Goal: Task Accomplishment & Management: Manage account settings

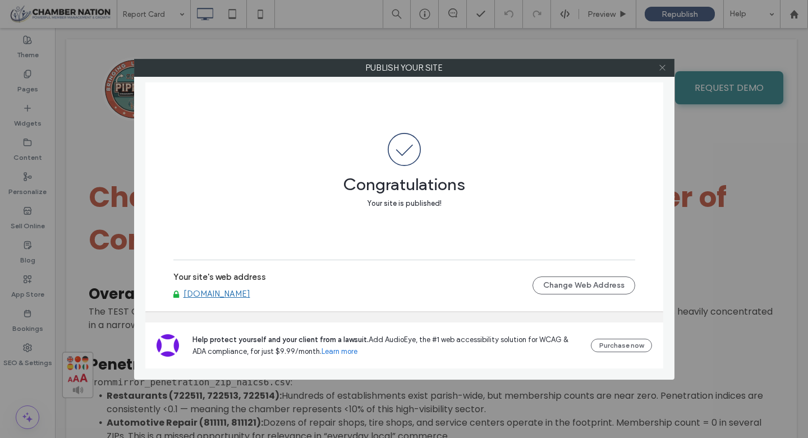
click at [660, 67] on icon at bounding box center [662, 67] width 8 height 8
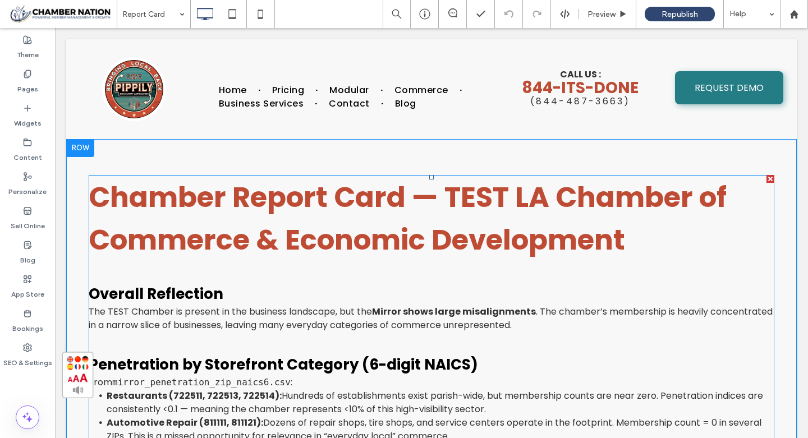
click at [547, 196] on span "Chamber Report Card — TEST LA Chamber of Commerce & Economic Development" at bounding box center [408, 218] width 638 height 82
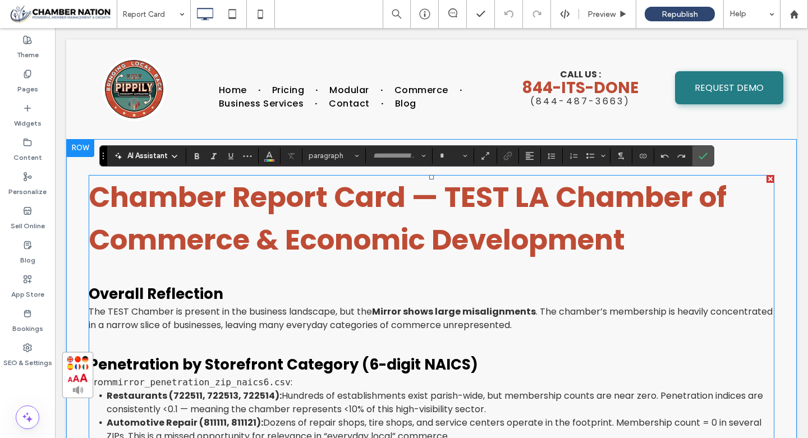
type input "*******"
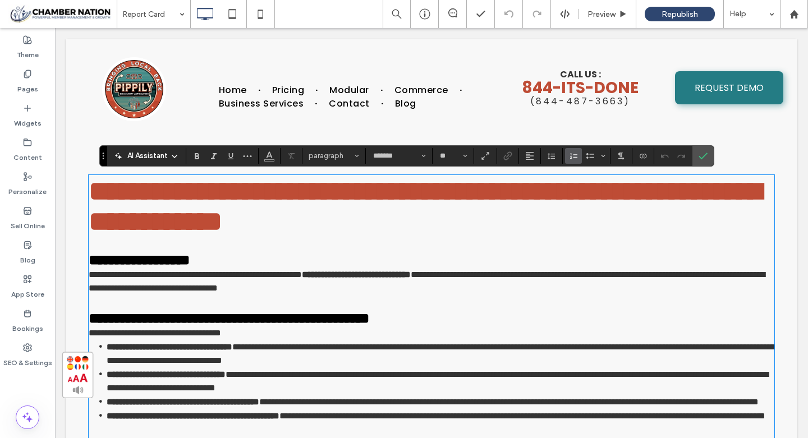
type input "**"
click at [547, 196] on span "**********" at bounding box center [425, 206] width 672 height 58
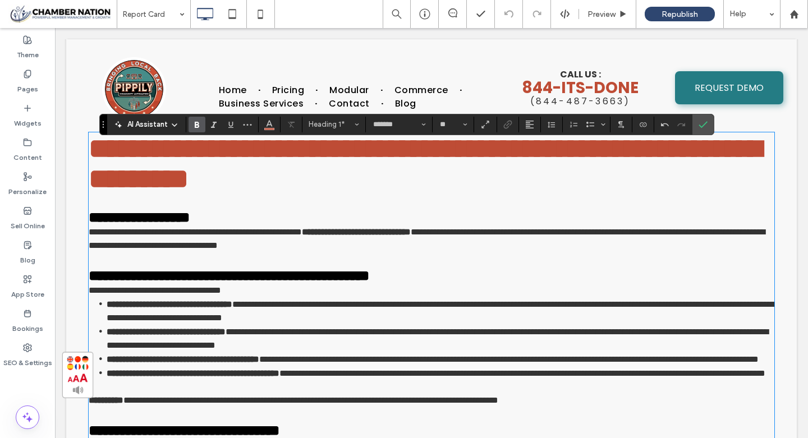
scroll to position [43, 0]
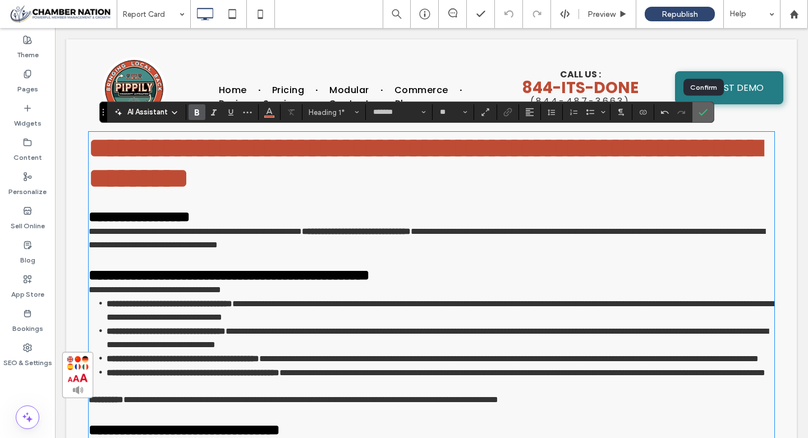
click at [705, 111] on use "Confirm" at bounding box center [702, 112] width 9 height 7
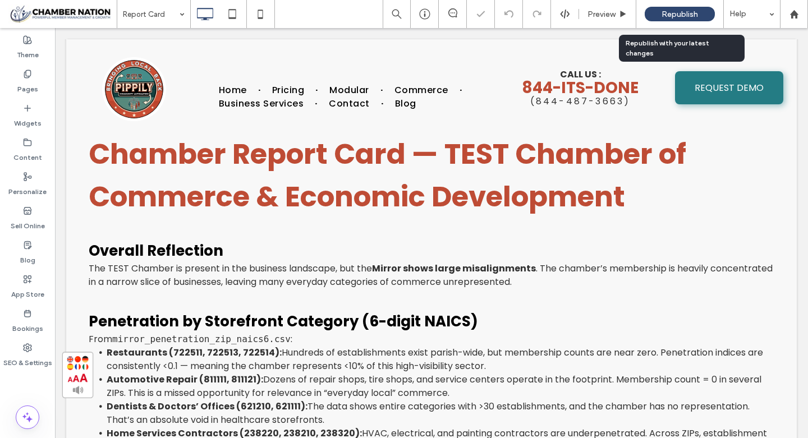
click at [673, 12] on span "Republish" at bounding box center [679, 15] width 36 height 10
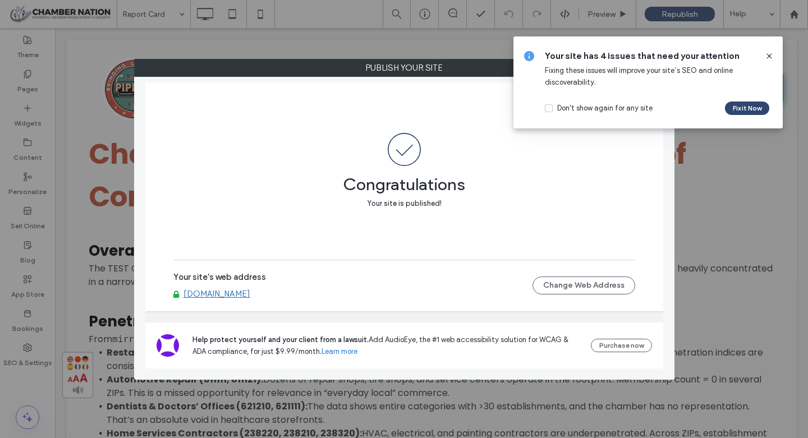
click at [250, 296] on link "[DOMAIN_NAME]" at bounding box center [216, 294] width 67 height 10
click at [769, 55] on use at bounding box center [768, 55] width 5 height 5
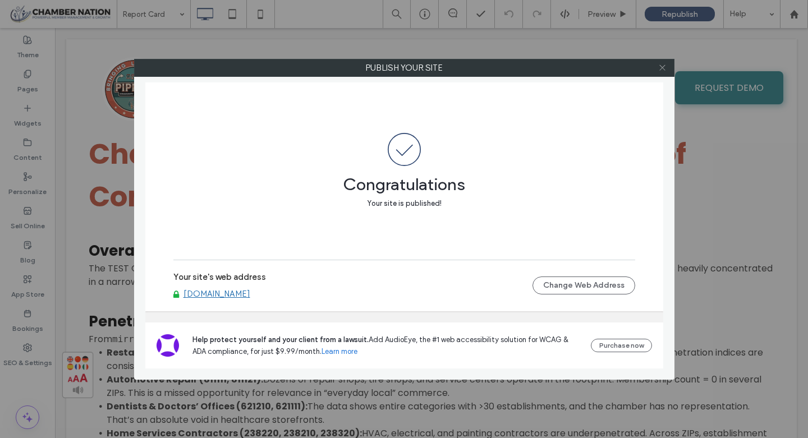
click at [661, 70] on icon at bounding box center [662, 67] width 8 height 8
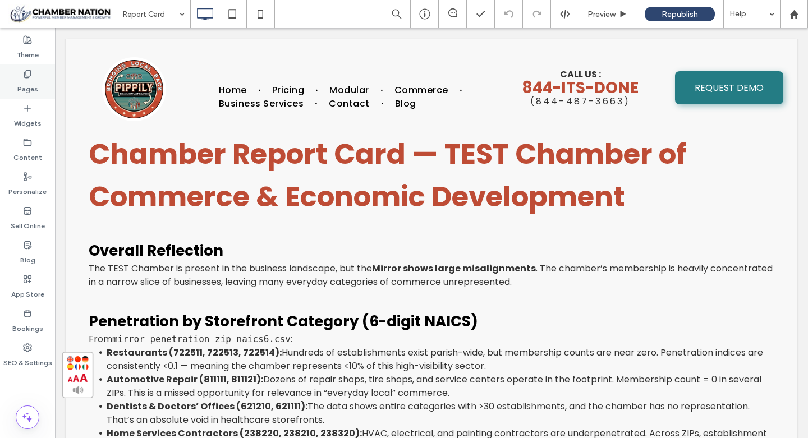
click at [21, 87] on label "Pages" at bounding box center [27, 87] width 21 height 16
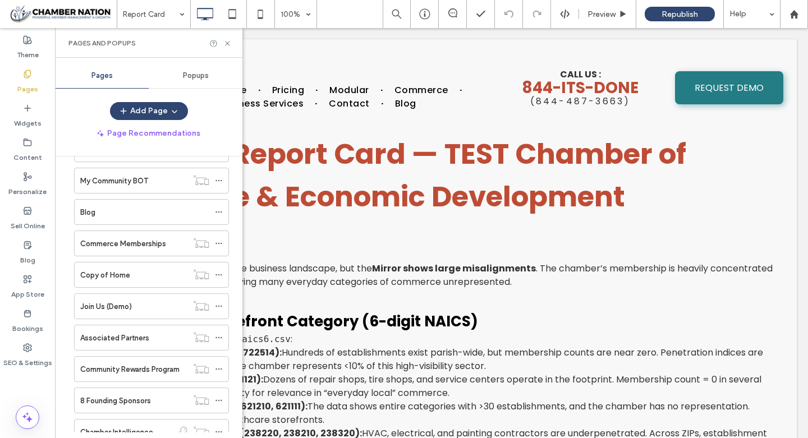
scroll to position [959, 0]
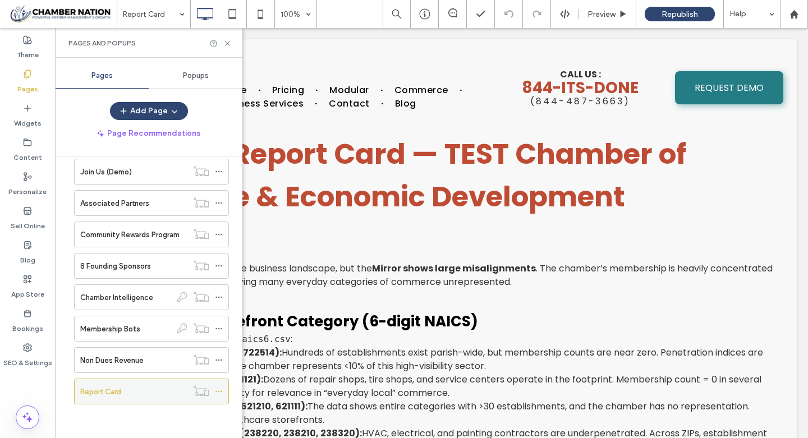
click at [220, 391] on icon at bounding box center [219, 392] width 8 height 8
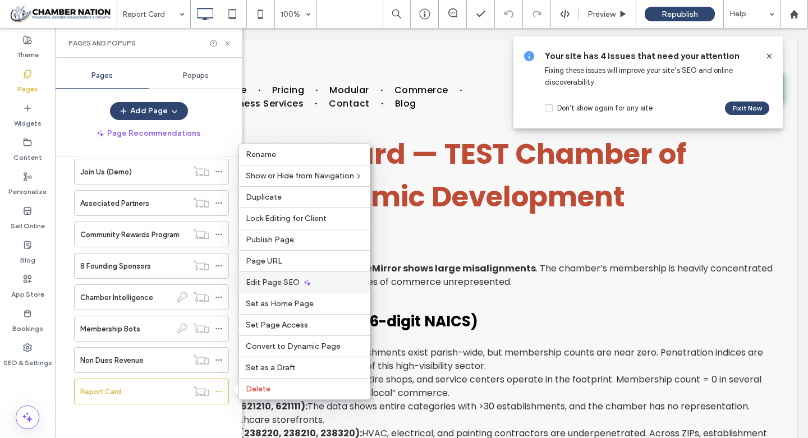
click at [300, 278] on div "Edit Page SEO" at bounding box center [304, 281] width 131 height 21
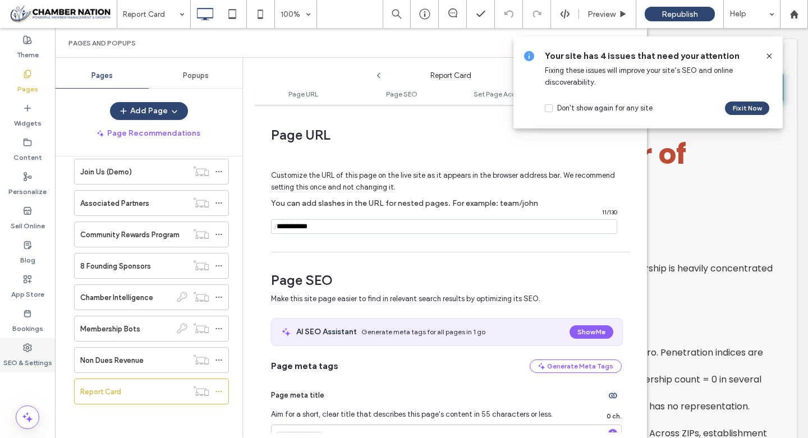
click at [25, 360] on label "SEO & Settings" at bounding box center [27, 360] width 49 height 16
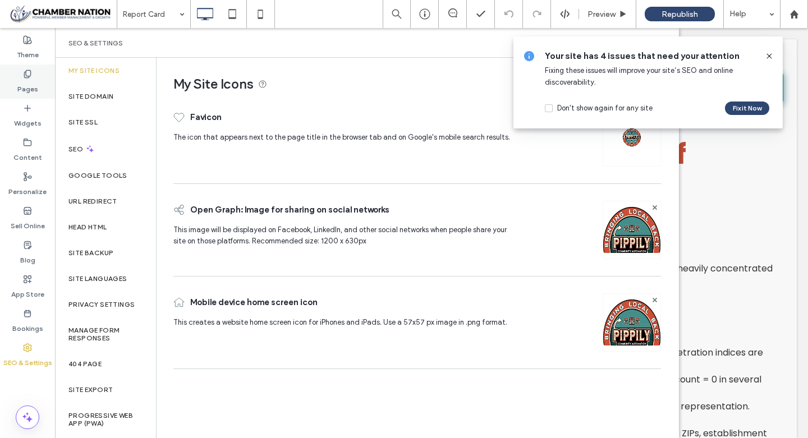
click at [36, 83] on label "Pages" at bounding box center [27, 87] width 21 height 16
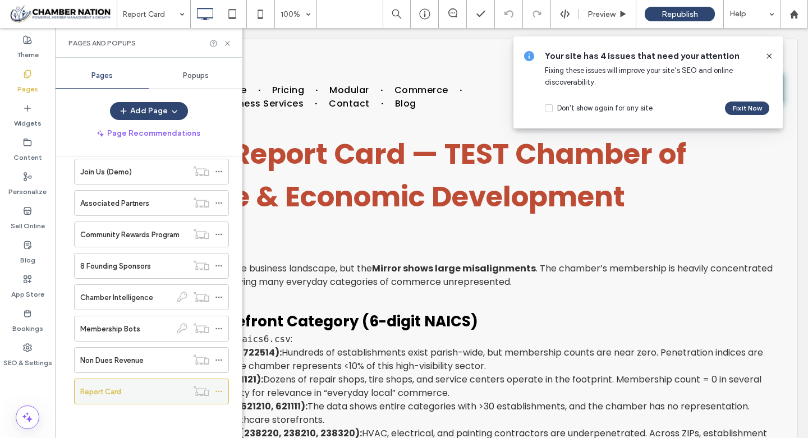
click at [220, 394] on icon at bounding box center [219, 392] width 8 height 8
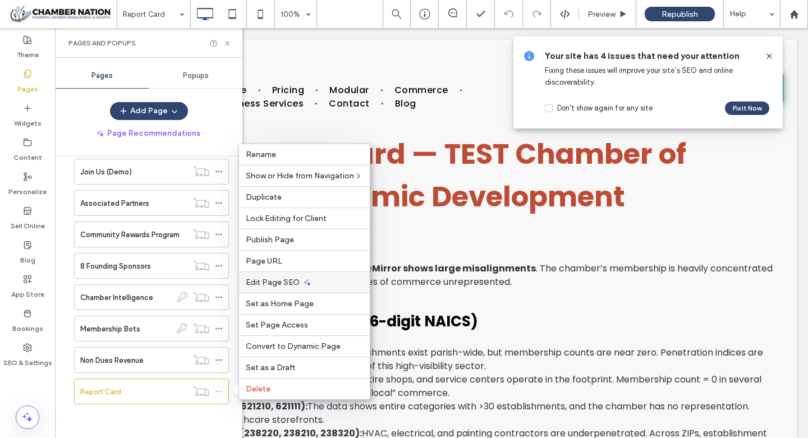
click at [306, 282] on icon at bounding box center [307, 282] width 9 height 9
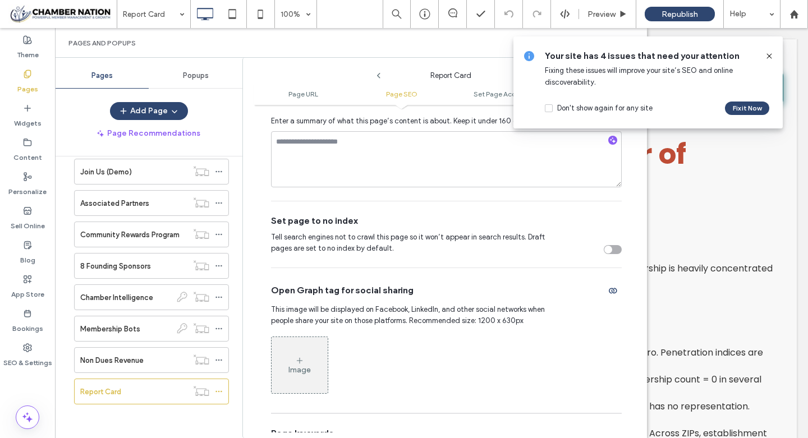
scroll to position [379, 0]
click at [612, 250] on div "toggle" at bounding box center [613, 249] width 18 height 9
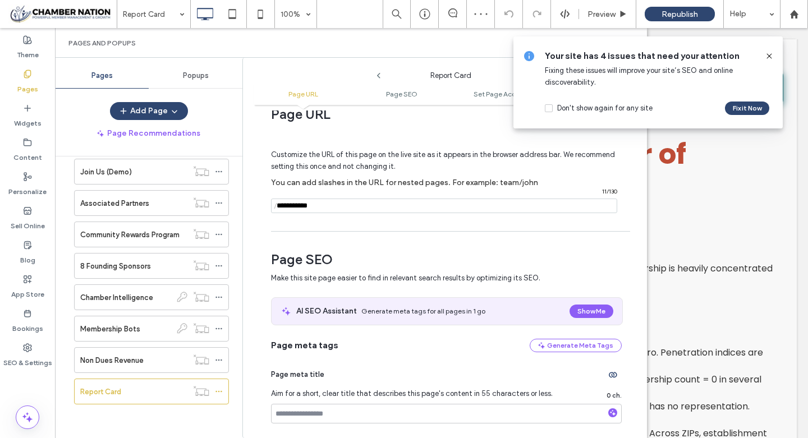
scroll to position [0, 0]
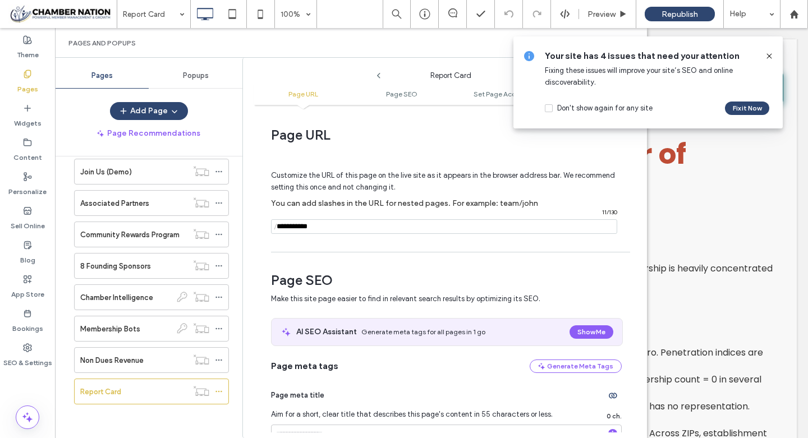
click at [767, 52] on icon at bounding box center [768, 56] width 9 height 9
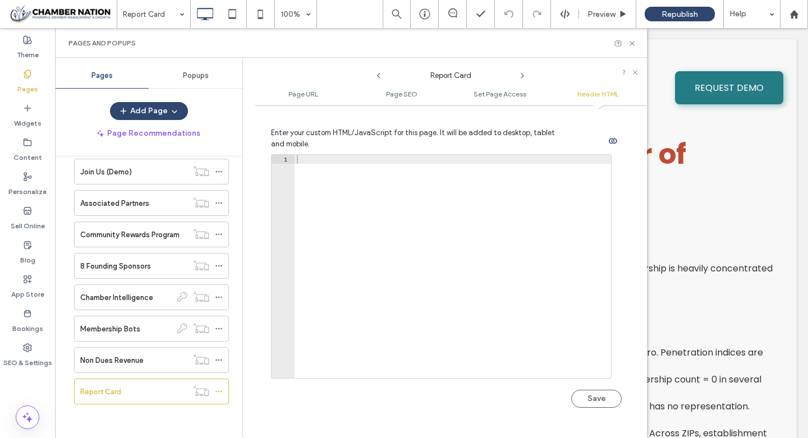
scroll to position [1069, 0]
click at [596, 398] on button "Save" at bounding box center [596, 399] width 50 height 18
click at [633, 44] on icon at bounding box center [632, 43] width 8 height 8
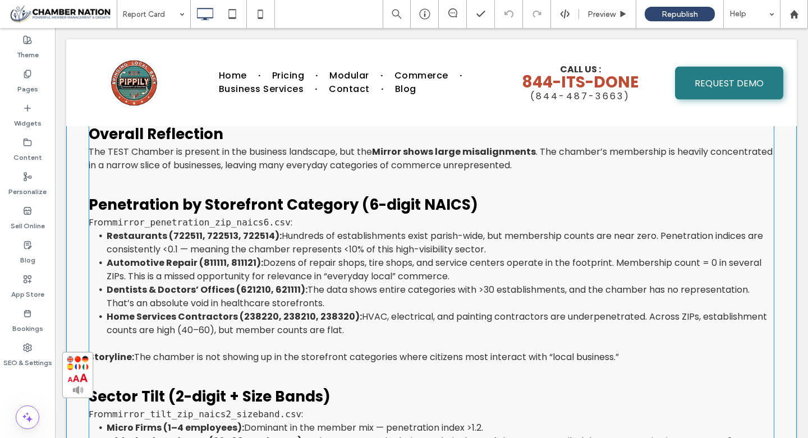
scroll to position [0, 0]
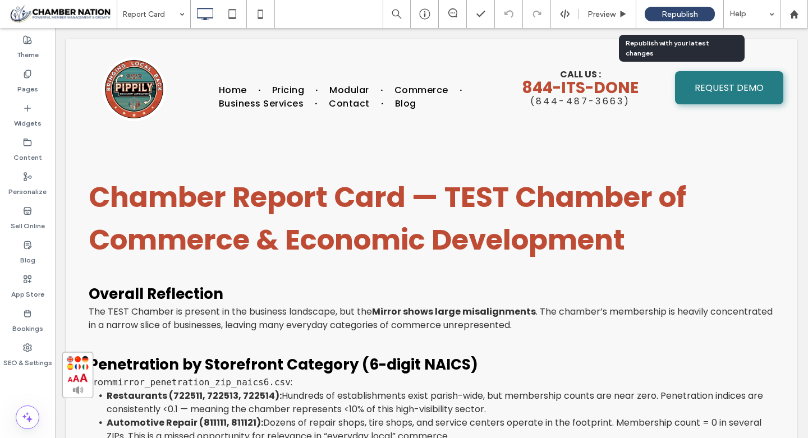
click at [667, 12] on span "Republish" at bounding box center [679, 15] width 36 height 10
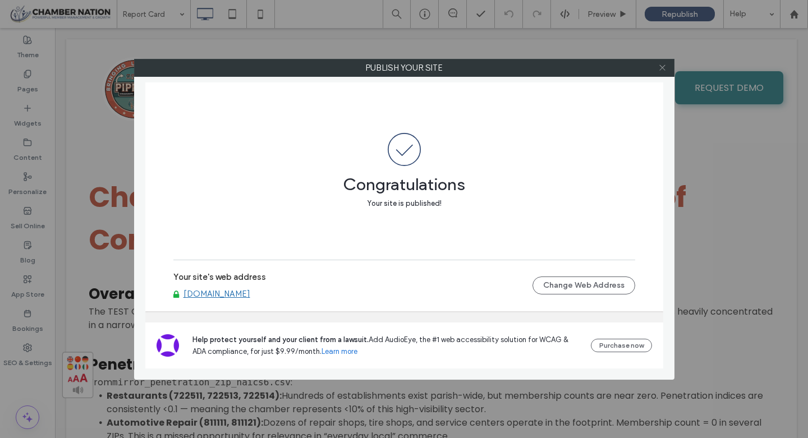
click at [665, 69] on icon at bounding box center [662, 67] width 8 height 8
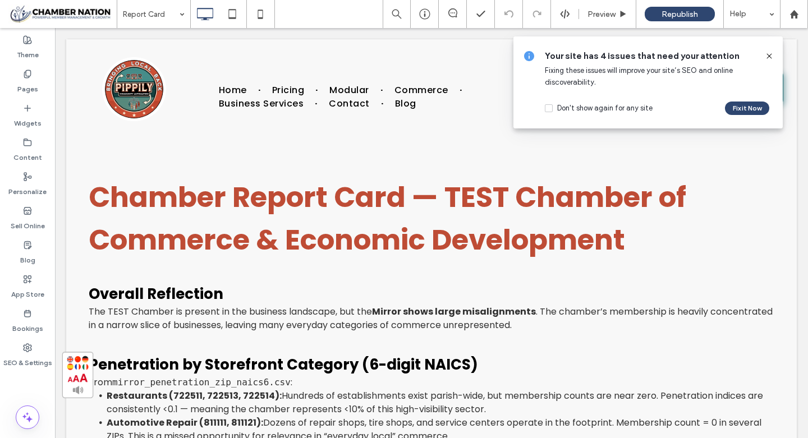
click at [770, 56] on icon at bounding box center [768, 56] width 9 height 9
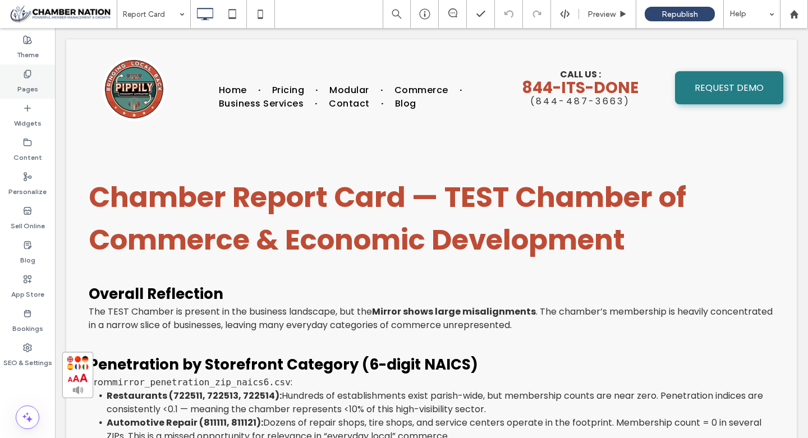
click at [24, 76] on use at bounding box center [27, 73] width 6 height 7
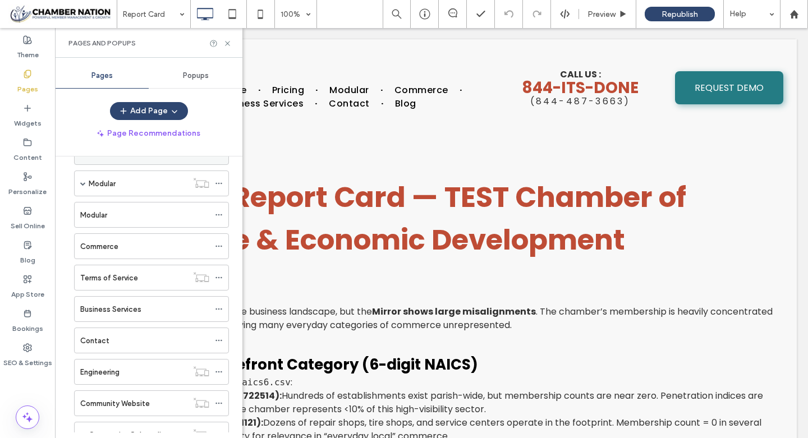
scroll to position [132, 0]
click at [134, 271] on label "Terms of Service" at bounding box center [109, 277] width 58 height 20
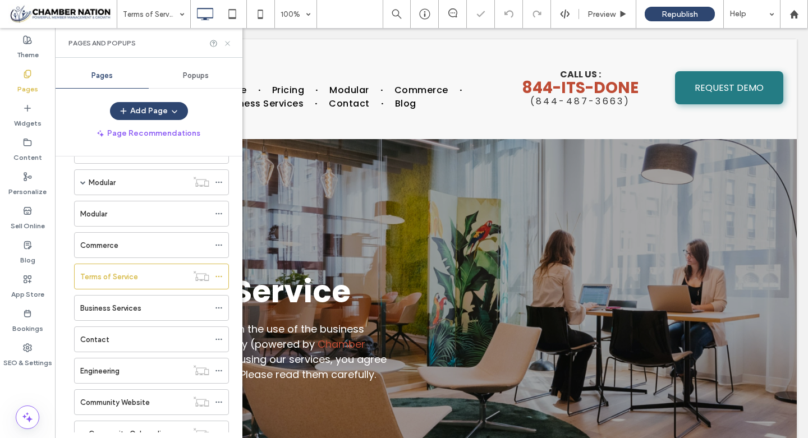
click at [228, 42] on use at bounding box center [227, 43] width 4 height 4
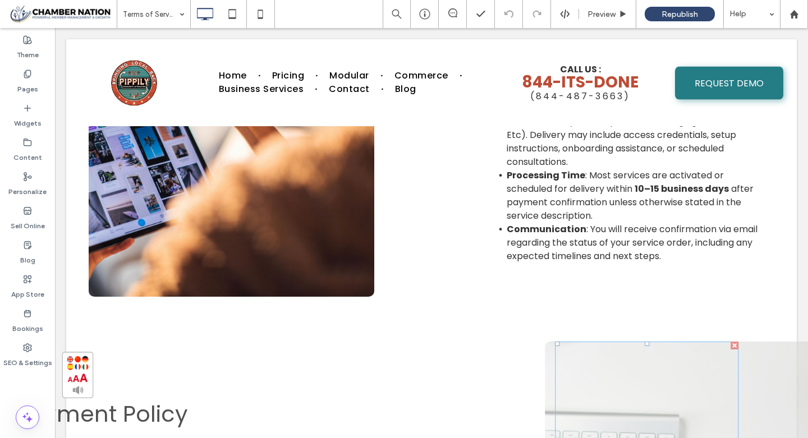
scroll to position [637, 0]
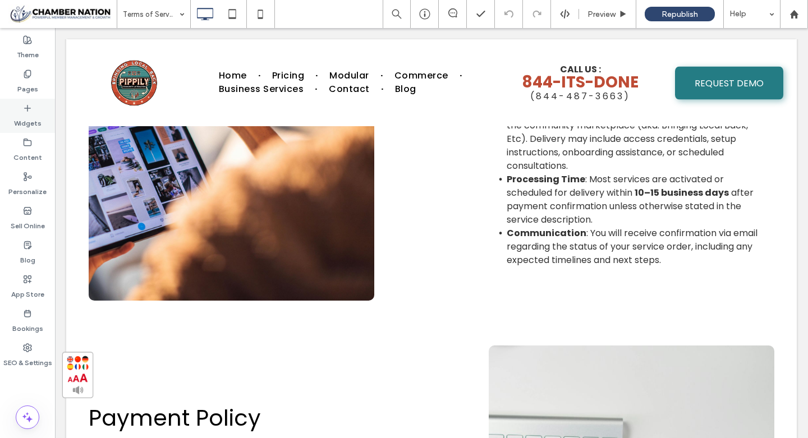
click at [30, 113] on label "Widgets" at bounding box center [27, 121] width 27 height 16
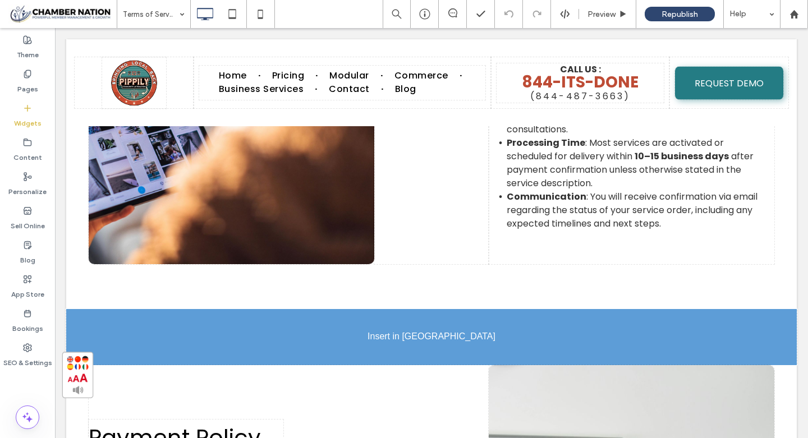
scroll to position [690, 0]
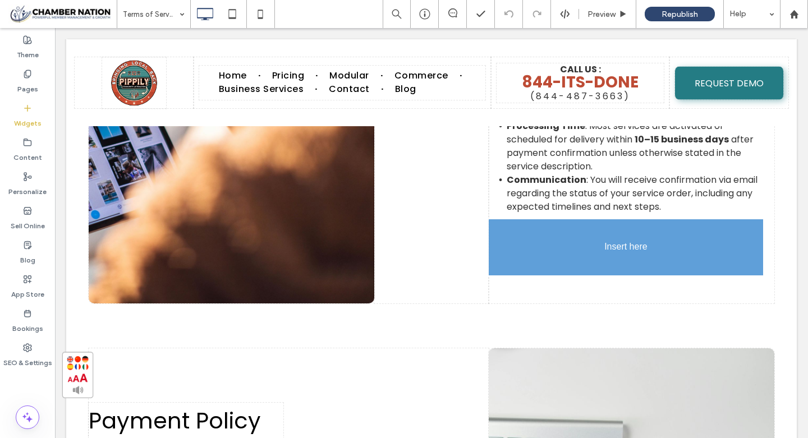
drag, startPoint x: 88, startPoint y: 349, endPoint x: 604, endPoint y: 234, distance: 528.2
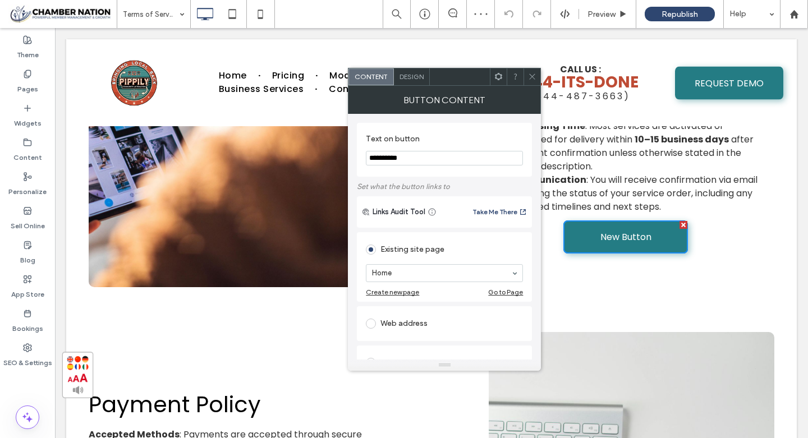
click at [412, 155] on input "**********" at bounding box center [444, 158] width 157 height 15
type input "**********"
click at [533, 77] on use at bounding box center [532, 77] width 6 height 6
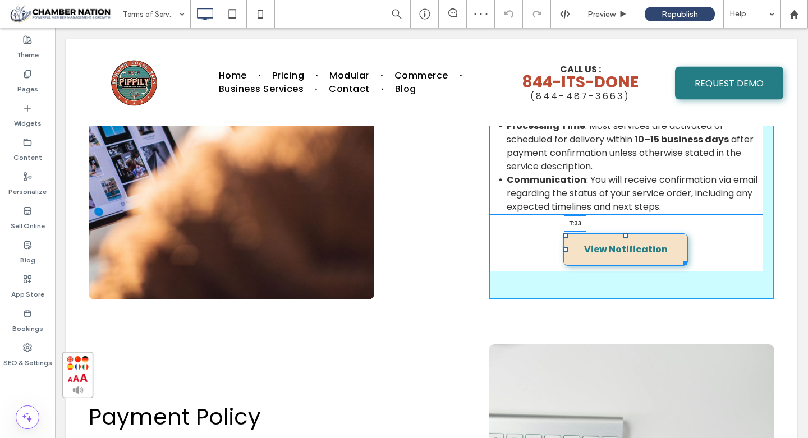
drag, startPoint x: 625, startPoint y: 220, endPoint x: 624, endPoint y: 233, distance: 12.5
click at [624, 233] on div at bounding box center [625, 235] width 4 height 4
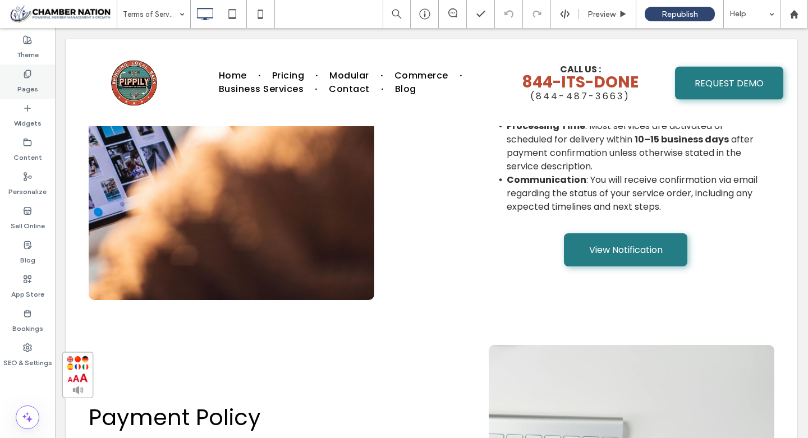
click at [18, 75] on div "Pages" at bounding box center [27, 82] width 55 height 34
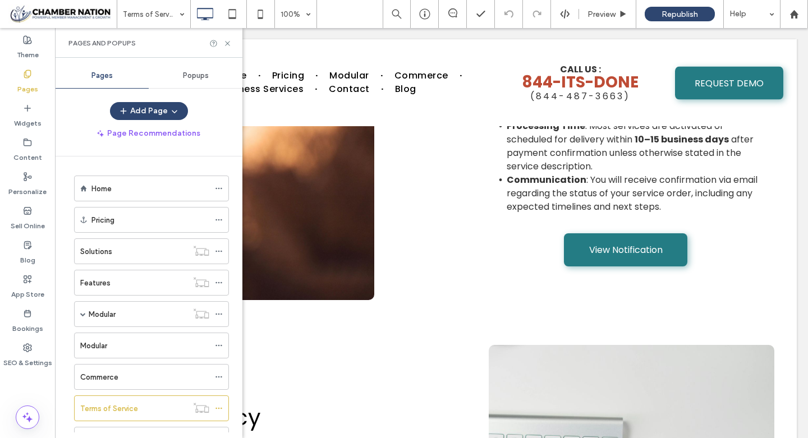
click at [190, 76] on span "Popups" at bounding box center [196, 75] width 26 height 9
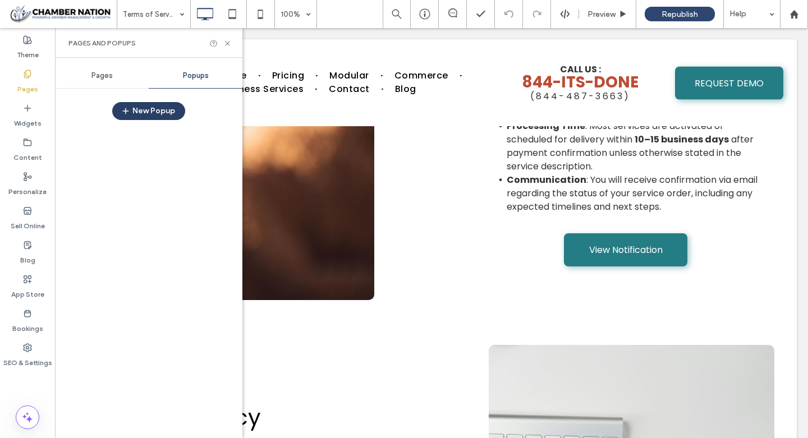
click at [170, 113] on button "New Popup" at bounding box center [148, 111] width 73 height 18
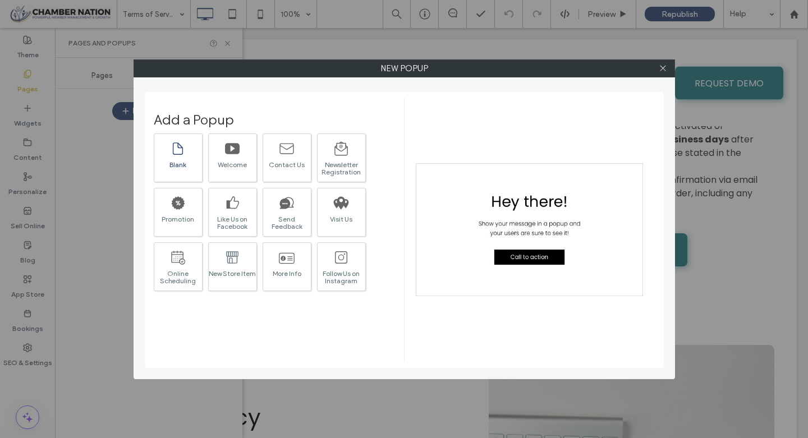
click at [185, 154] on icon at bounding box center [178, 149] width 16 height 16
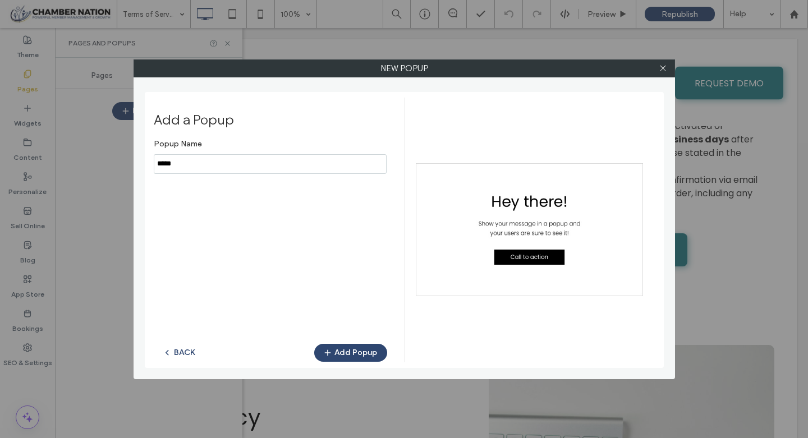
click at [181, 162] on input "notEmpty" at bounding box center [270, 164] width 233 height 20
type input "**********"
click at [358, 350] on button "Add Popup" at bounding box center [350, 353] width 73 height 18
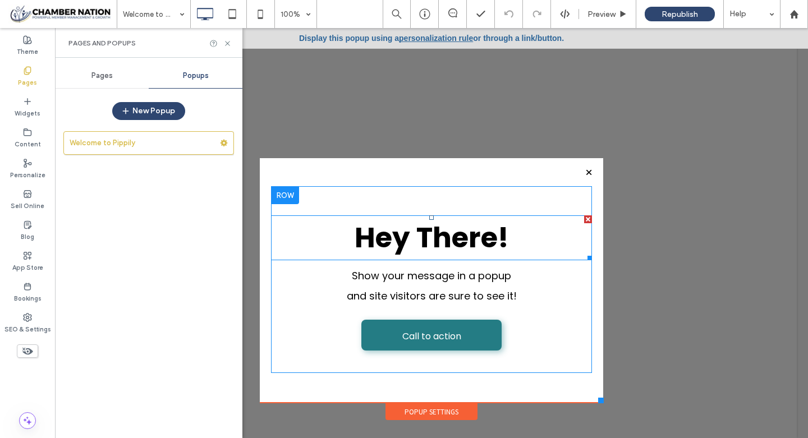
click at [586, 219] on div at bounding box center [588, 219] width 8 height 8
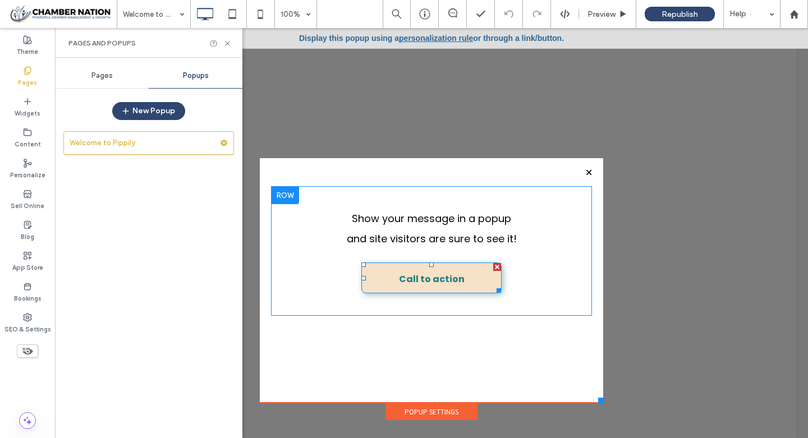
click at [498, 266] on div at bounding box center [497, 267] width 8 height 8
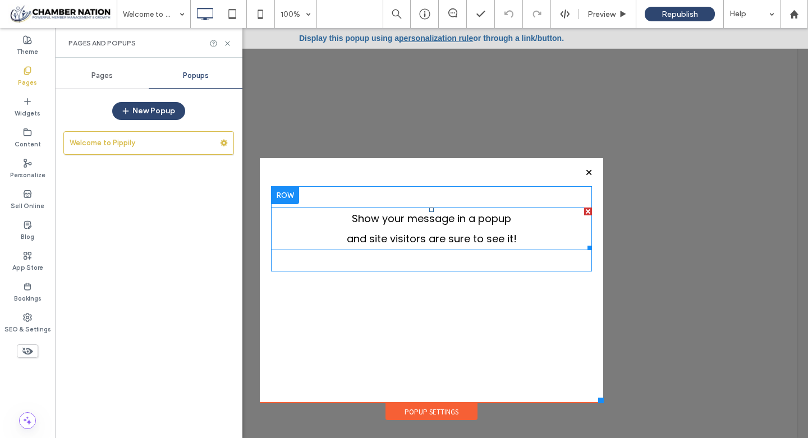
click at [377, 227] on p "Show your message in a popup" at bounding box center [431, 219] width 321 height 20
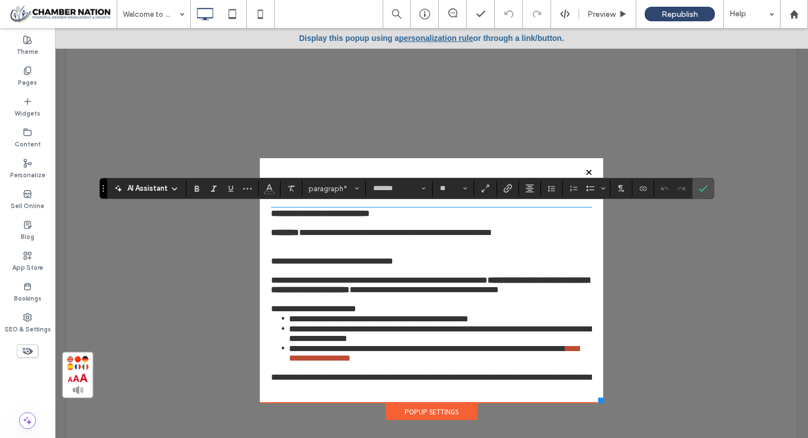
type input "*"
type input "*******"
type input "**"
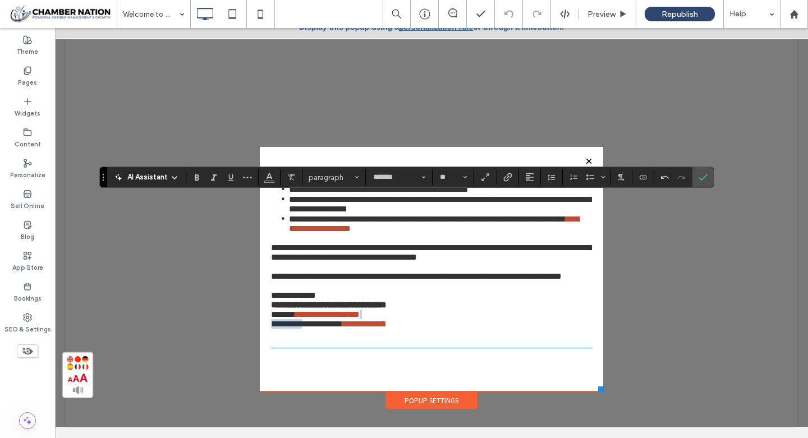
scroll to position [213, 0]
click at [705, 177] on icon "Confirm" at bounding box center [702, 177] width 9 height 9
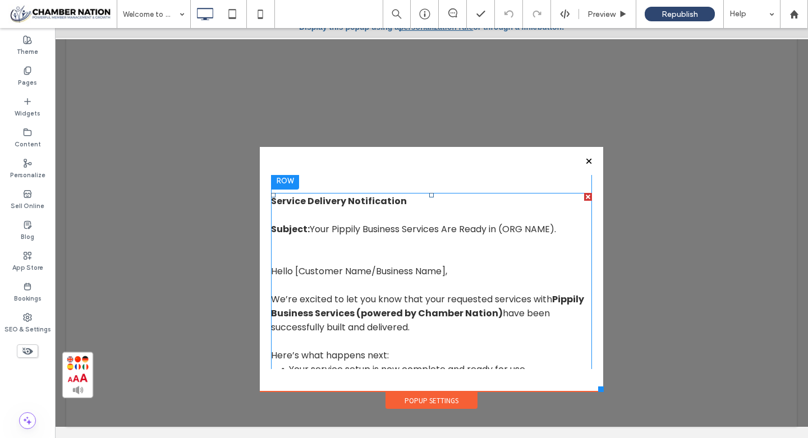
scroll to position [3, 0]
click at [509, 225] on span "Your Pippily Business Services Are Ready in (ORG NAME)." at bounding box center [433, 229] width 246 height 13
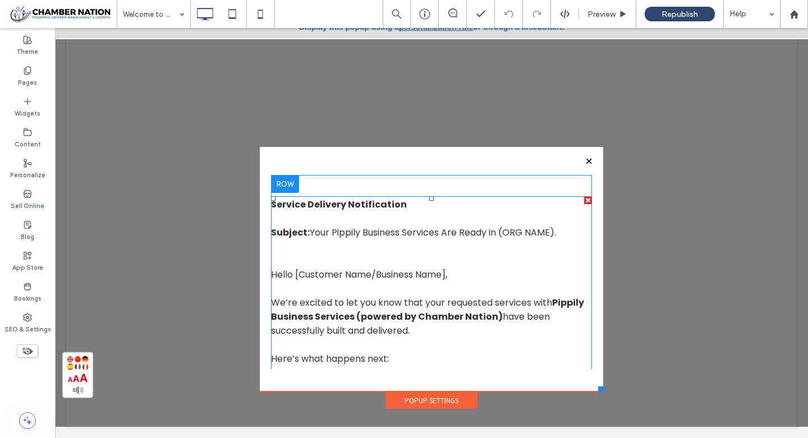
scroll to position [2, 0]
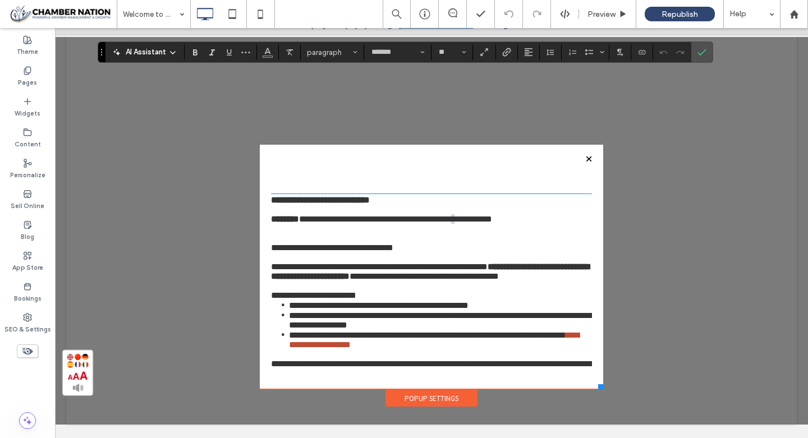
click at [492, 223] on span "**********" at bounding box center [395, 219] width 193 height 8
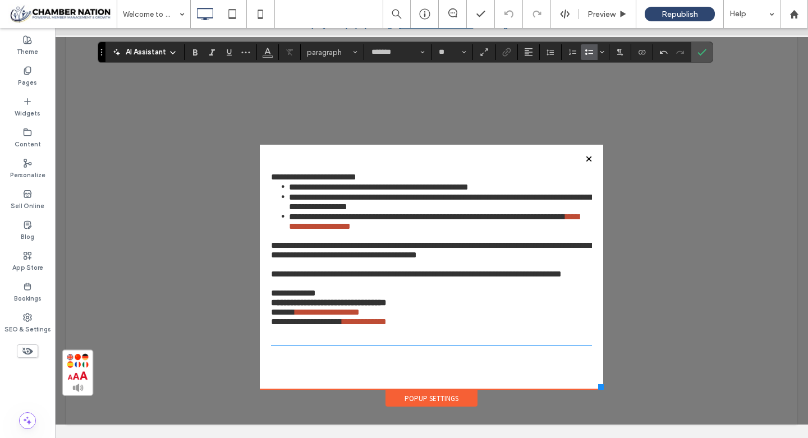
scroll to position [246, 0]
click at [703, 54] on icon "Confirm" at bounding box center [701, 52] width 9 height 9
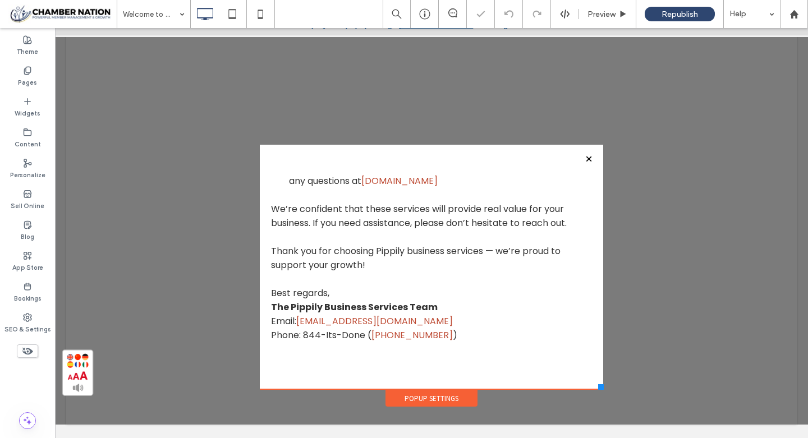
click at [591, 160] on div at bounding box center [588, 158] width 15 height 15
click at [587, 156] on div at bounding box center [588, 158] width 15 height 15
click at [453, 402] on div "Popup Settings" at bounding box center [431, 398] width 92 height 17
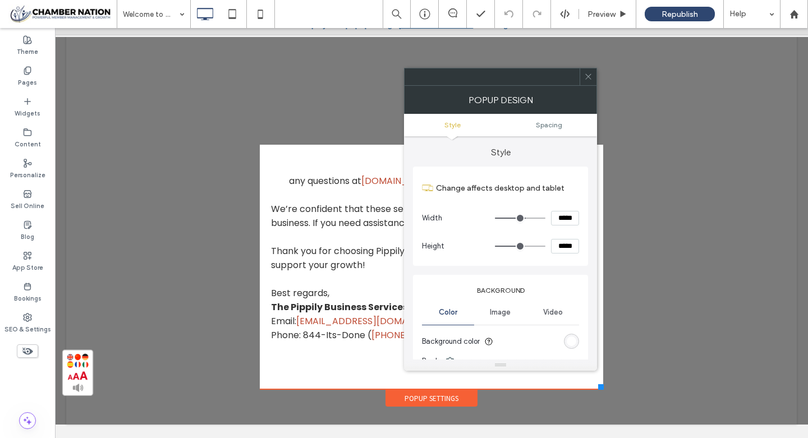
click at [453, 402] on div "Popup Settings" at bounding box center [431, 398] width 92 height 17
click at [590, 75] on icon at bounding box center [588, 76] width 8 height 8
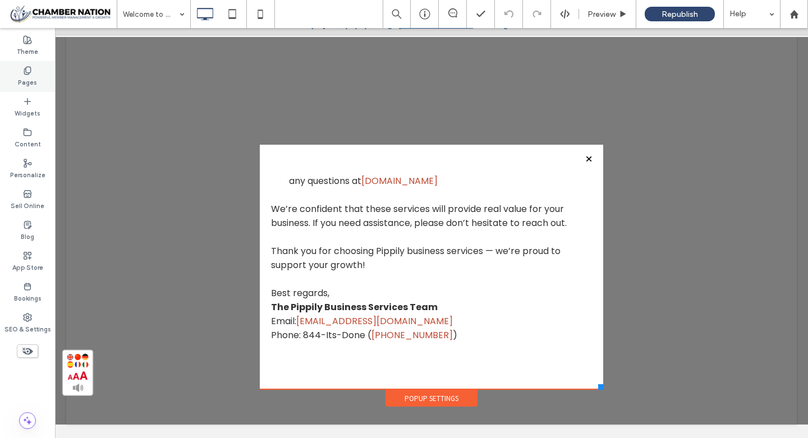
click at [24, 79] on label "Pages" at bounding box center [27, 81] width 19 height 12
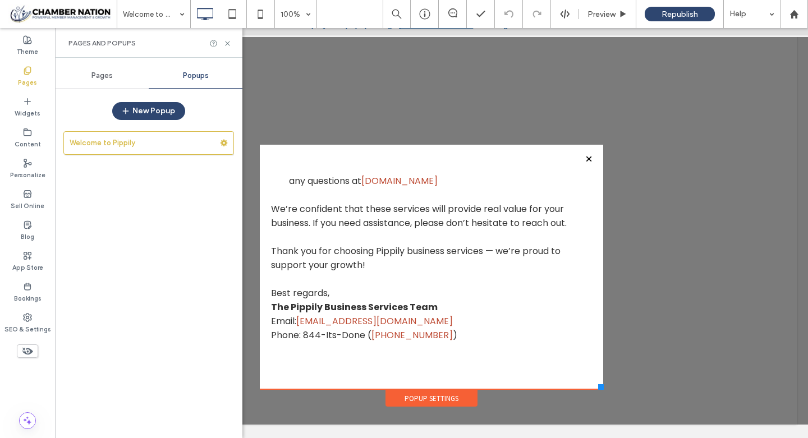
click at [99, 76] on span "Pages" at bounding box center [101, 75] width 21 height 9
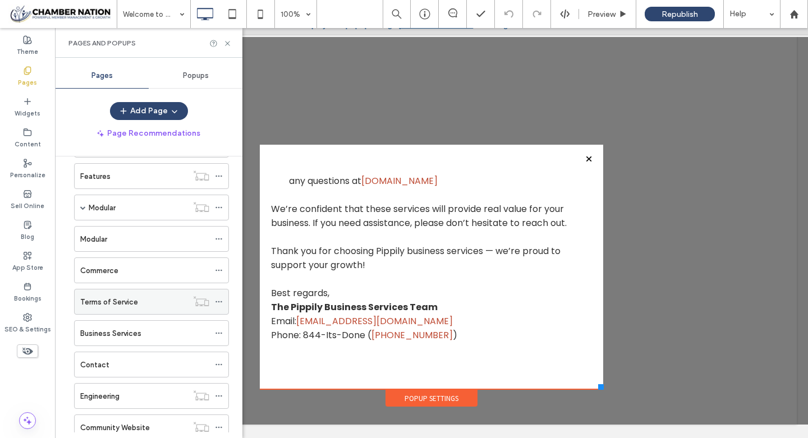
scroll to position [105, 0]
click at [139, 301] on div "Terms of Service" at bounding box center [133, 303] width 107 height 12
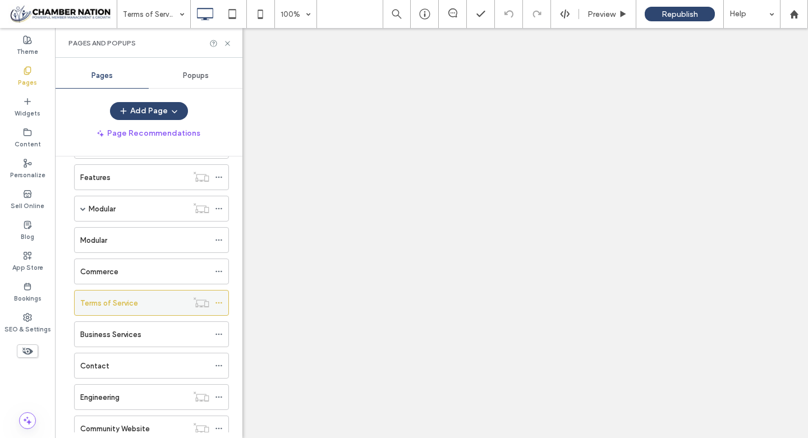
scroll to position [0, 0]
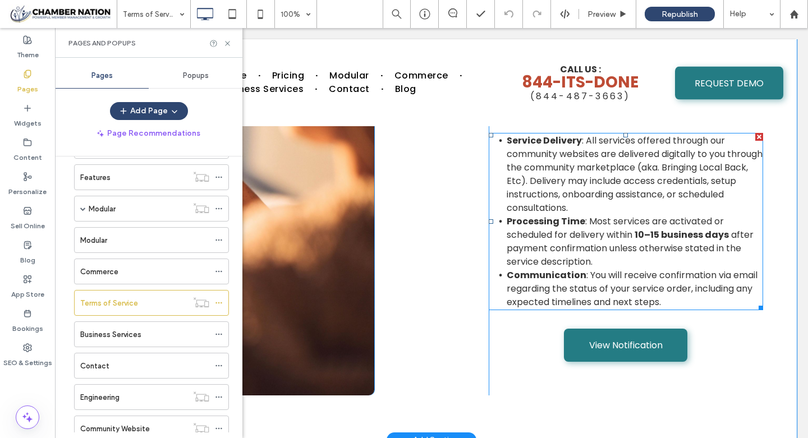
scroll to position [583, 0]
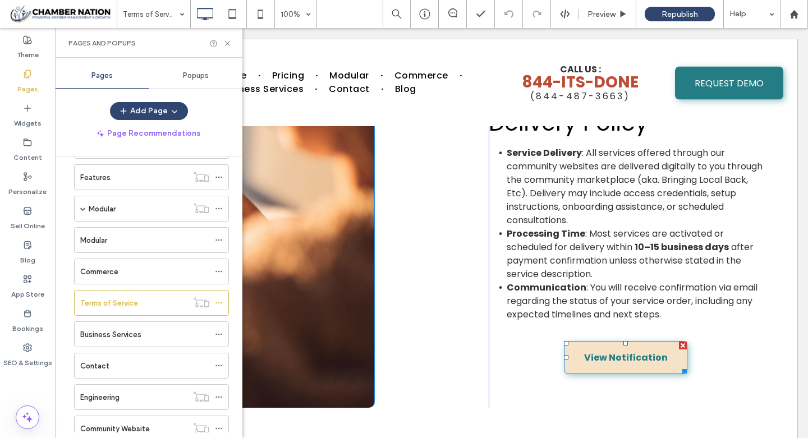
click at [624, 358] on span "View Notification" at bounding box center [626, 358] width 84 height 14
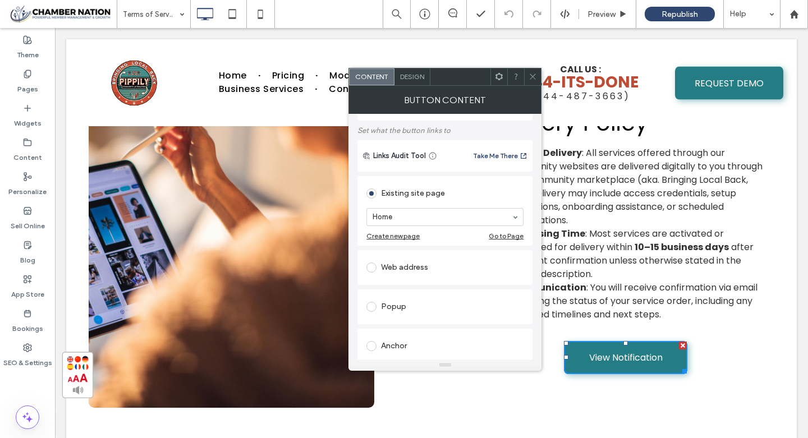
scroll to position [56, 0]
click at [430, 303] on div "Popup" at bounding box center [444, 307] width 157 height 18
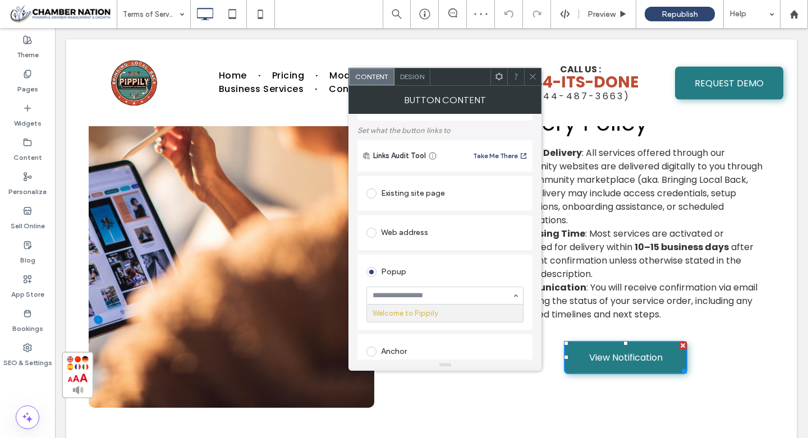
click at [444, 298] on input at bounding box center [441, 296] width 139 height 8
click at [462, 278] on div "Popup" at bounding box center [444, 272] width 157 height 18
click at [535, 76] on icon at bounding box center [532, 76] width 8 height 8
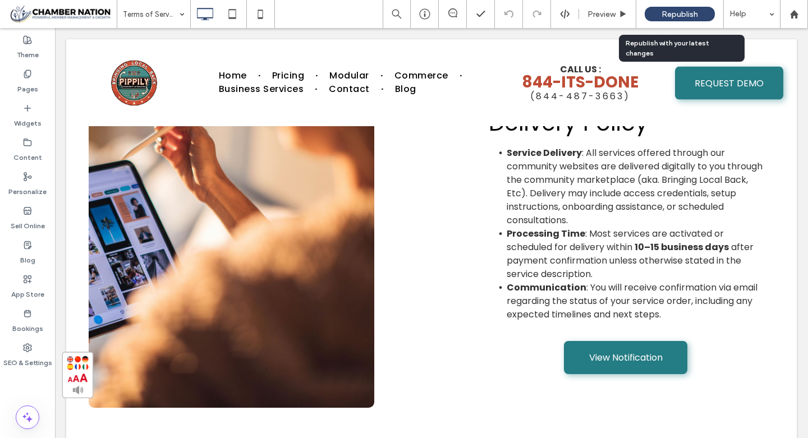
click at [667, 17] on span "Republish" at bounding box center [679, 15] width 36 height 10
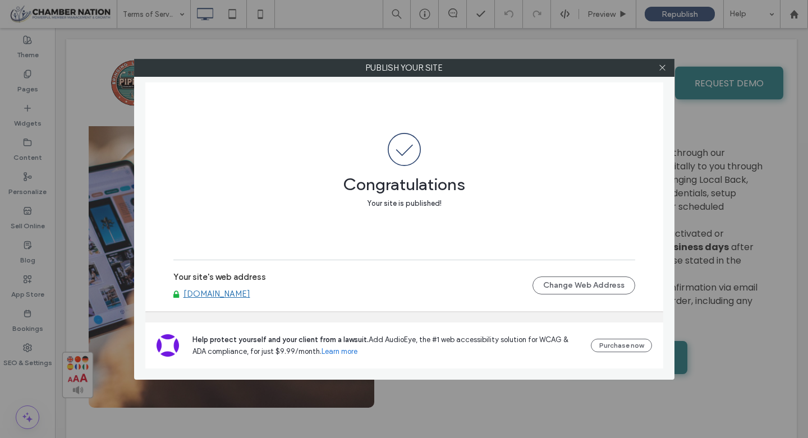
click at [250, 296] on link "[DOMAIN_NAME]" at bounding box center [216, 294] width 67 height 10
click at [661, 68] on icon at bounding box center [662, 67] width 8 height 8
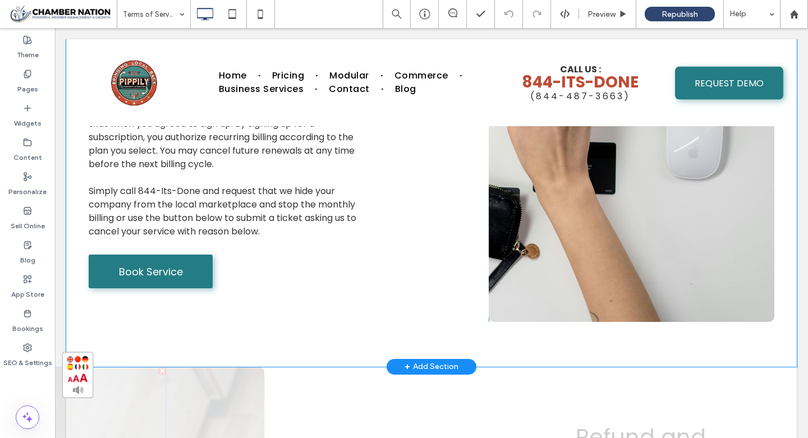
scroll to position [1135, 0]
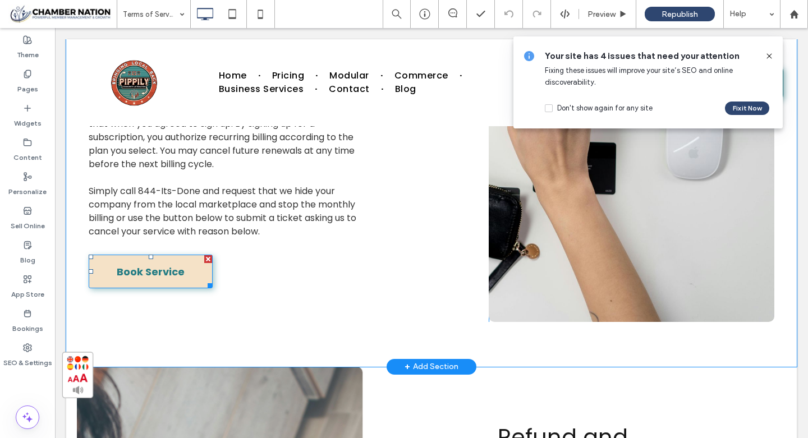
click at [205, 258] on div at bounding box center [208, 259] width 8 height 8
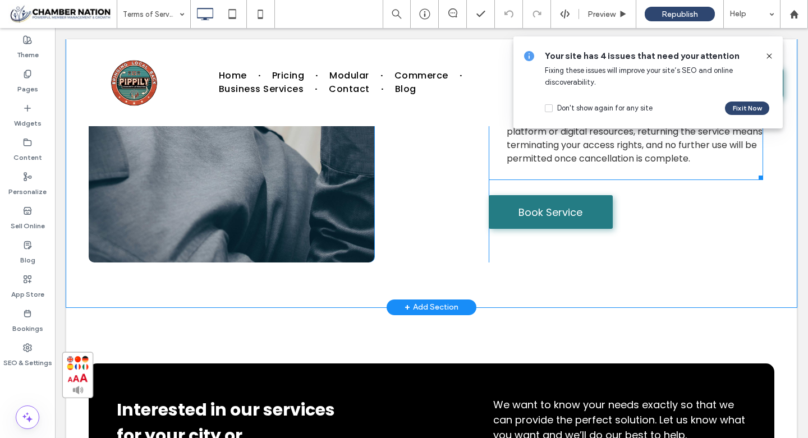
scroll to position [1724, 0]
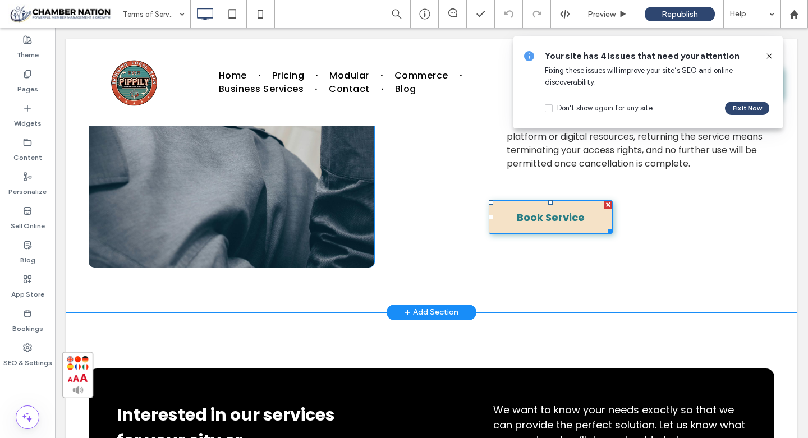
click at [609, 209] on div at bounding box center [608, 205] width 8 height 8
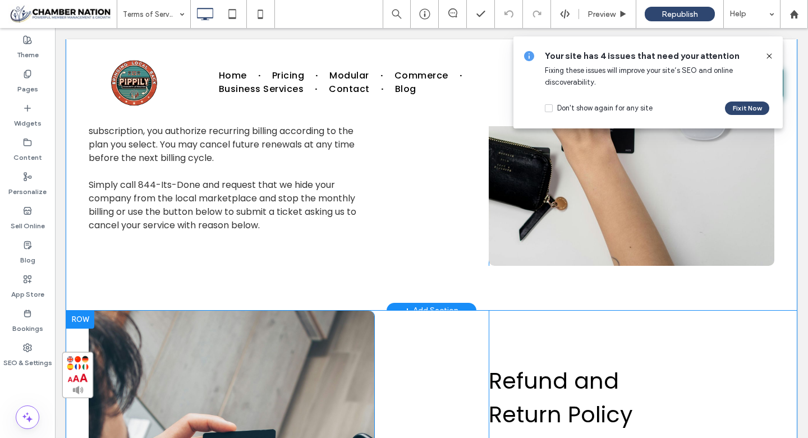
scroll to position [1140, 0]
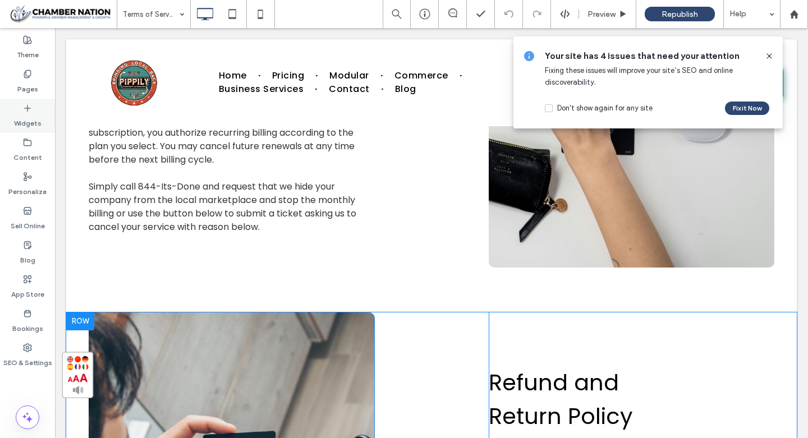
click at [28, 109] on icon at bounding box center [27, 108] width 9 height 9
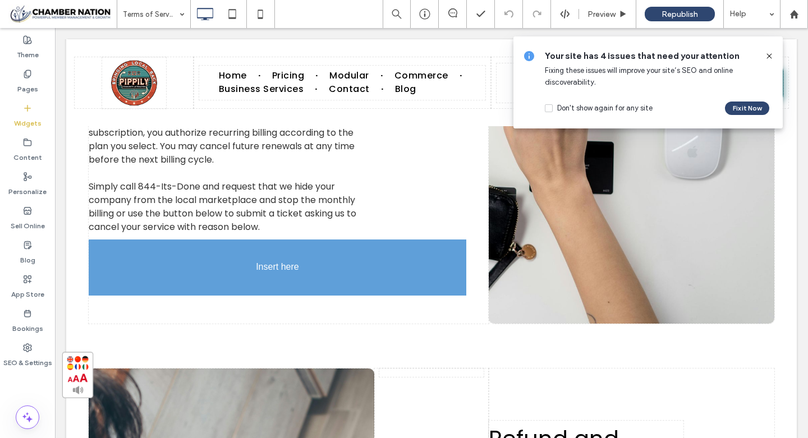
drag, startPoint x: 200, startPoint y: 149, endPoint x: 232, endPoint y: 250, distance: 105.4
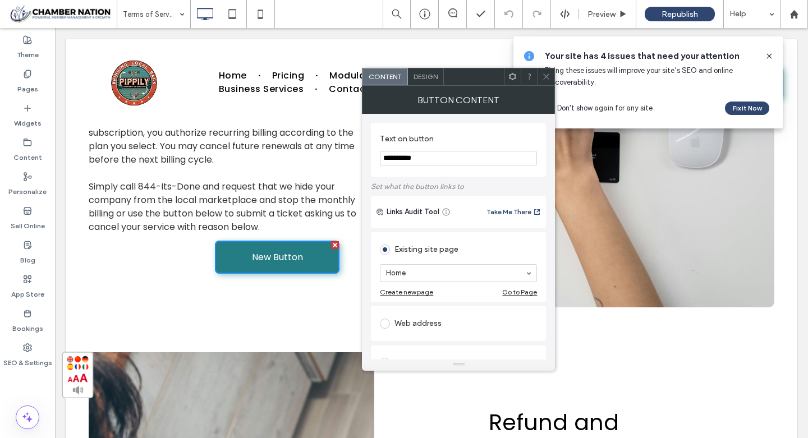
click at [548, 74] on use at bounding box center [546, 77] width 6 height 6
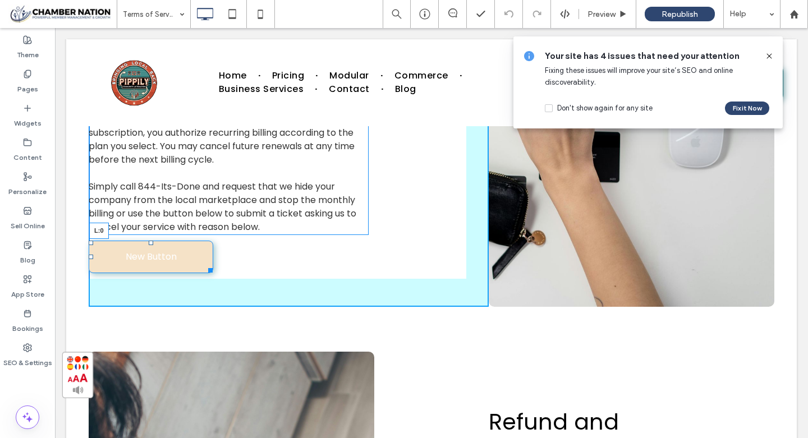
drag, startPoint x: 216, startPoint y: 257, endPoint x: 75, endPoint y: 270, distance: 141.9
click at [75, 270] on div "Payment Policy Accepted Methods : Payments are accepted through secure online p…" at bounding box center [431, 124] width 730 height 456
click at [149, 245] on div at bounding box center [150, 243] width 4 height 4
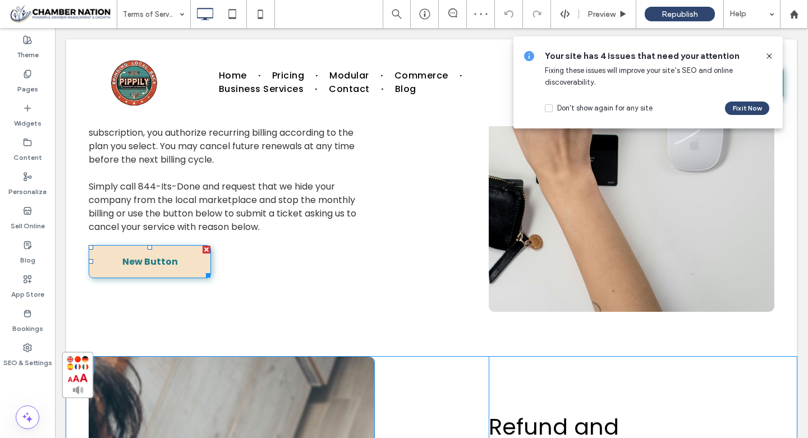
click at [150, 266] on link "New Button" at bounding box center [150, 261] width 122 height 33
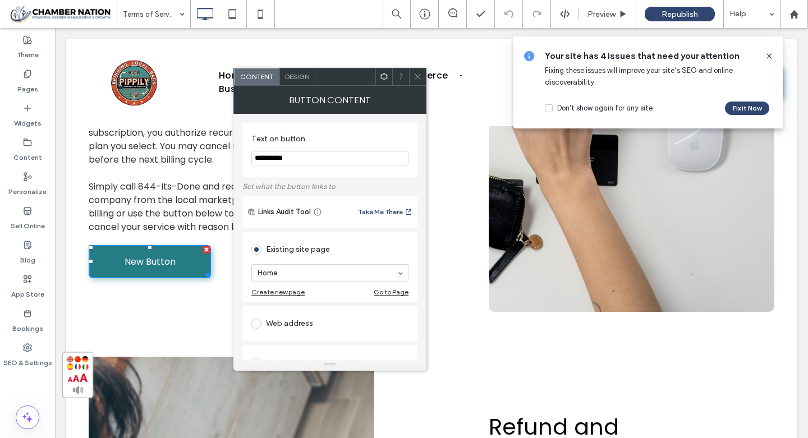
click at [312, 162] on input "**********" at bounding box center [329, 158] width 157 height 15
type input "**********"
click at [318, 325] on div "Web address" at bounding box center [329, 324] width 157 height 18
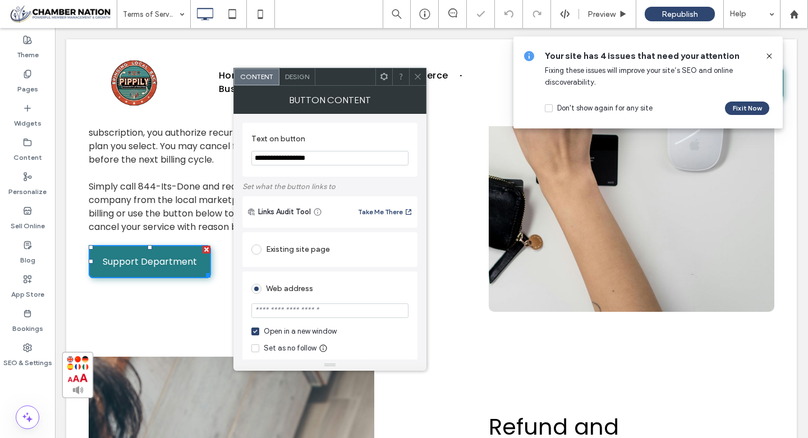
click at [308, 316] on input "url" at bounding box center [329, 310] width 157 height 15
type input "**********"
click at [422, 78] on div at bounding box center [417, 76] width 17 height 17
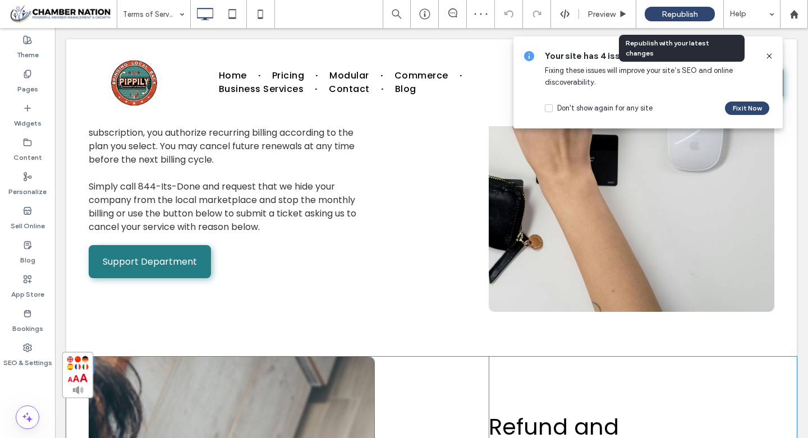
click at [681, 13] on span "Republish" at bounding box center [679, 15] width 36 height 10
